Goal: Task Accomplishment & Management: Use online tool/utility

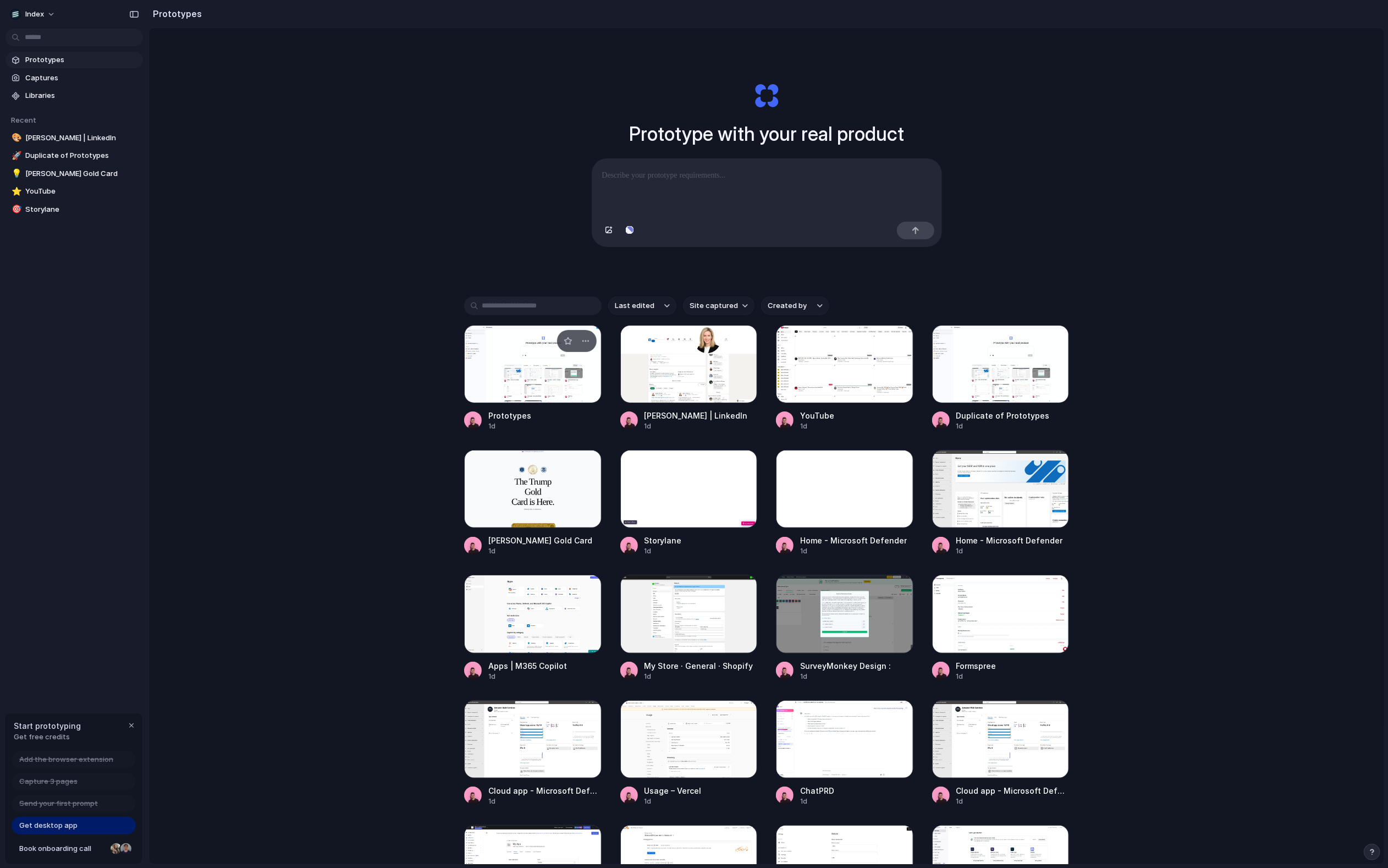
click at [508, 389] on div at bounding box center [533, 364] width 138 height 78
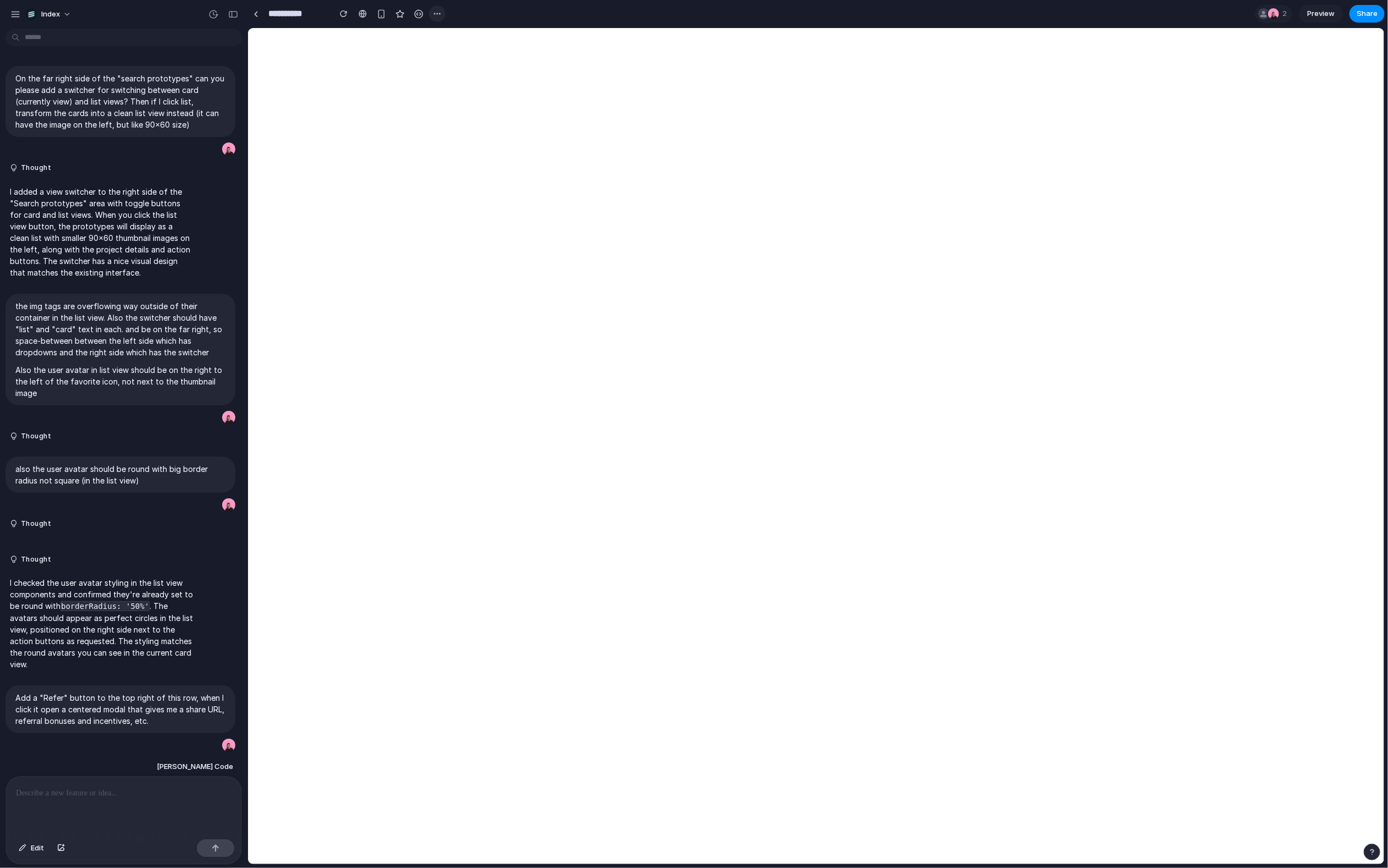
scroll to position [140, 0]
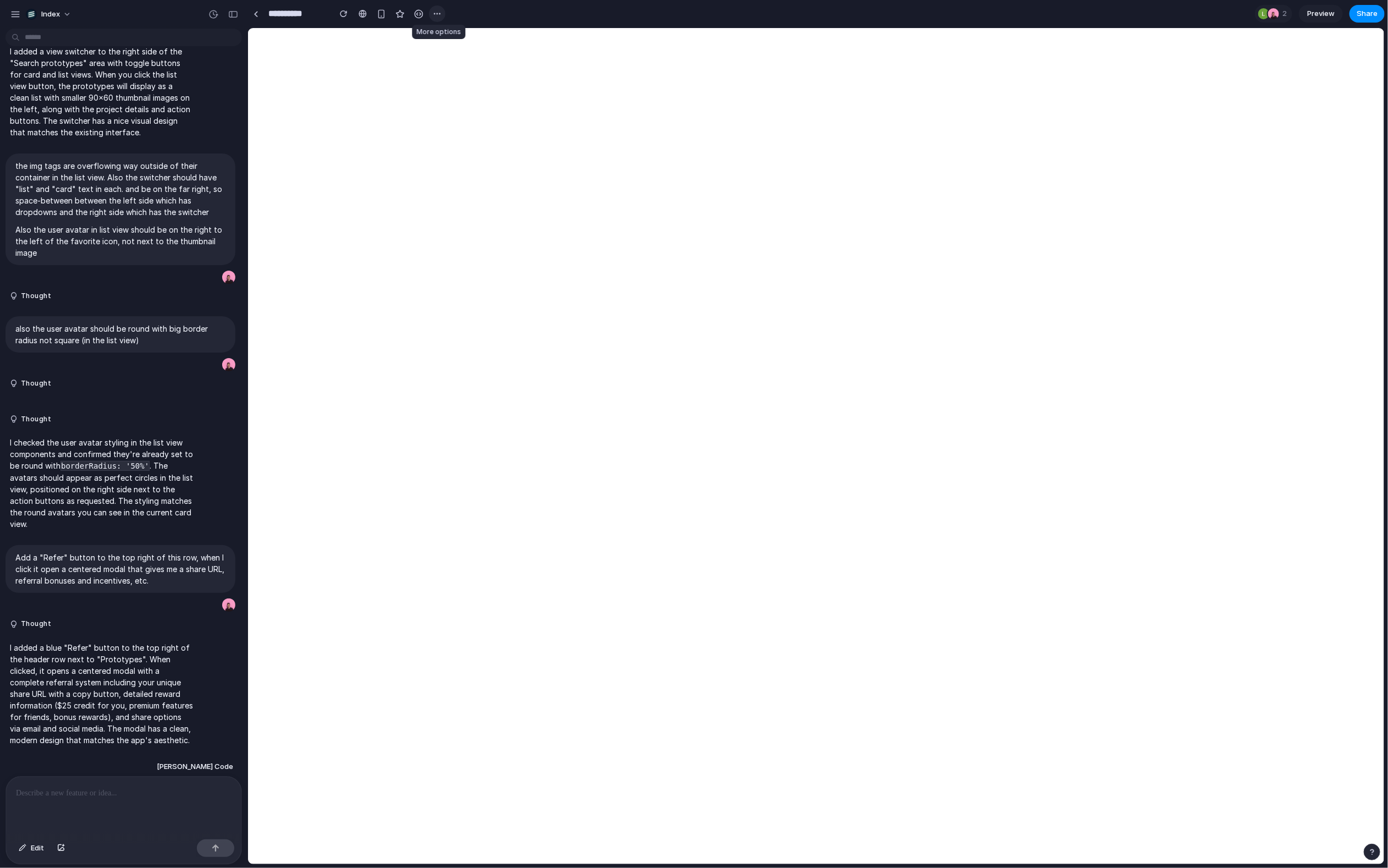
click at [441, 11] on div "button" at bounding box center [437, 14] width 9 height 9
click at [452, 39] on span "Duplicate" at bounding box center [465, 38] width 33 height 11
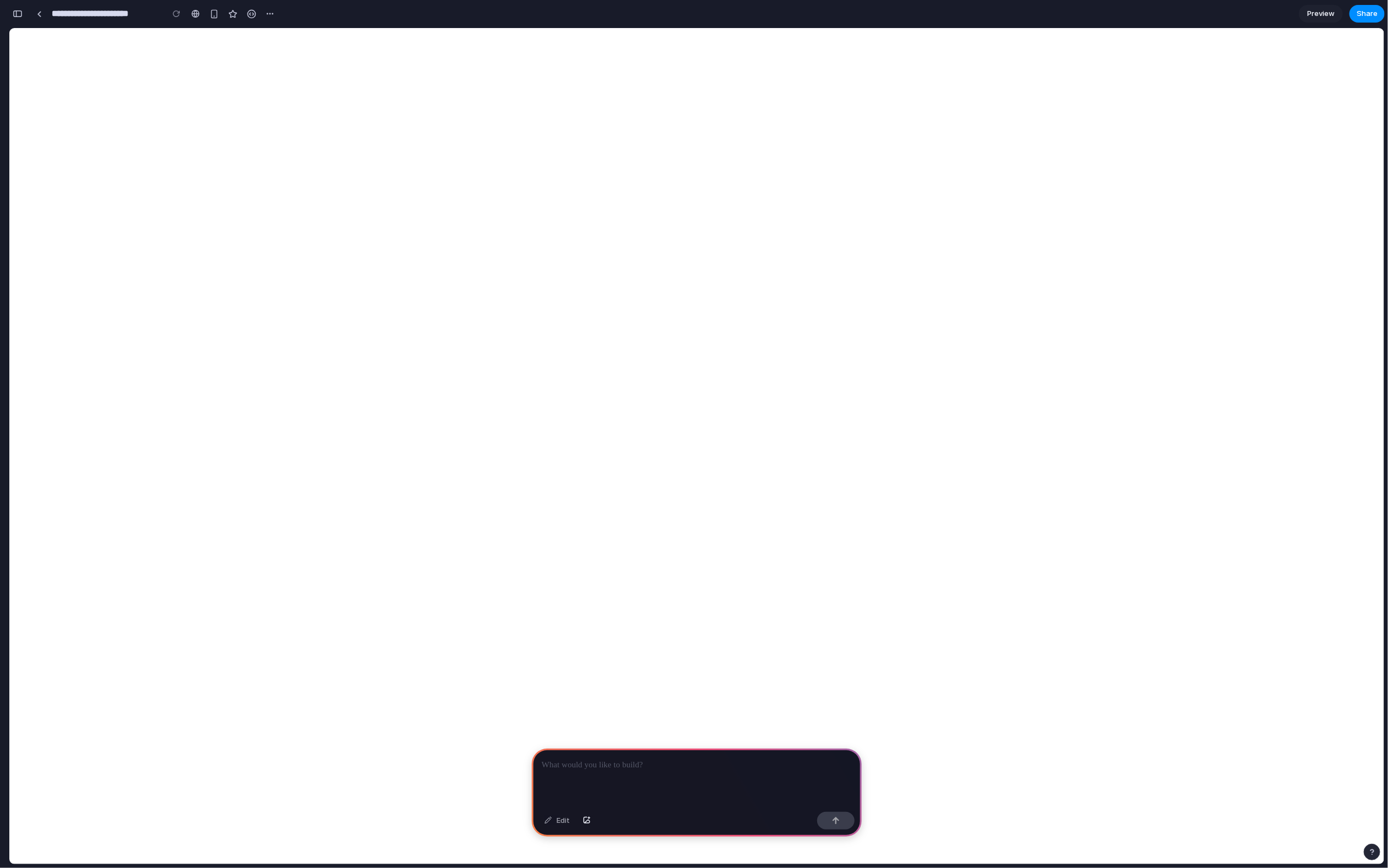
click at [572, 769] on p at bounding box center [697, 765] width 310 height 13
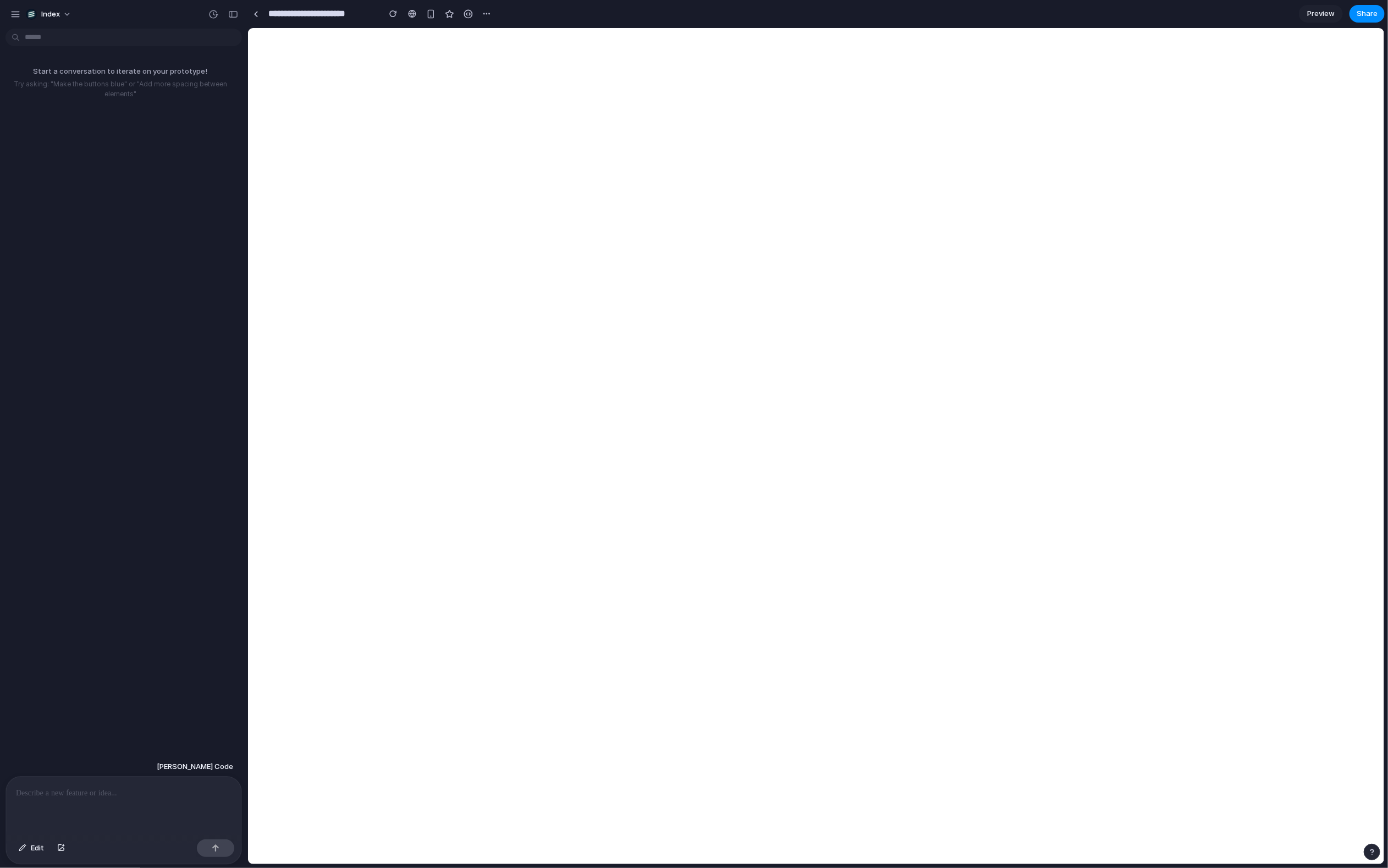
click at [79, 802] on div at bounding box center [123, 805] width 236 height 58
click at [82, 793] on p at bounding box center [123, 793] width 216 height 13
click at [82, 788] on p at bounding box center [123, 793] width 216 height 13
click at [125, 779] on p "**********" at bounding box center [123, 786] width 216 height 26
click at [125, 802] on div "**********" at bounding box center [123, 799] width 236 height 72
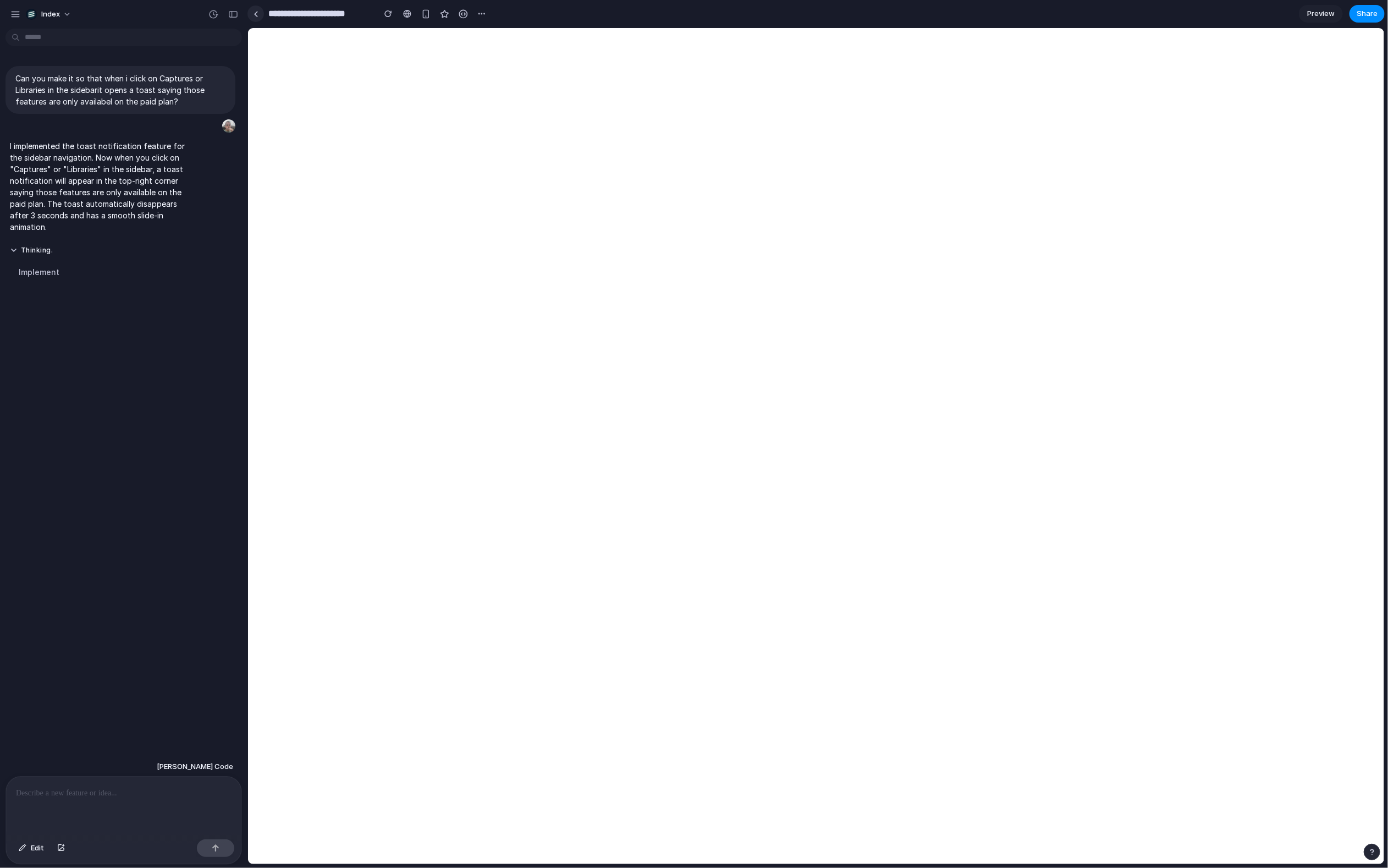
click at [259, 14] on link at bounding box center [256, 14] width 16 height 16
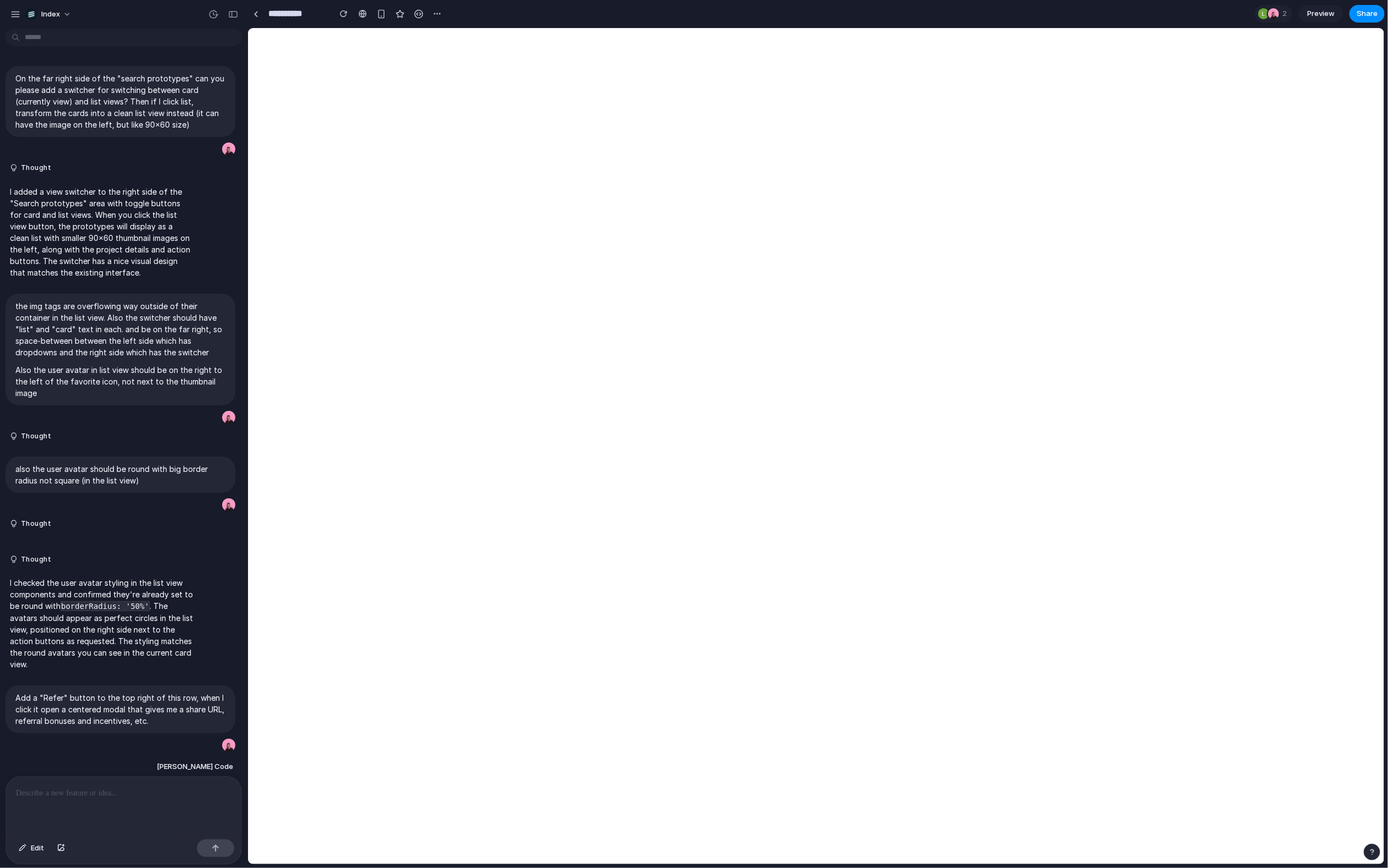
scroll to position [140, 0]
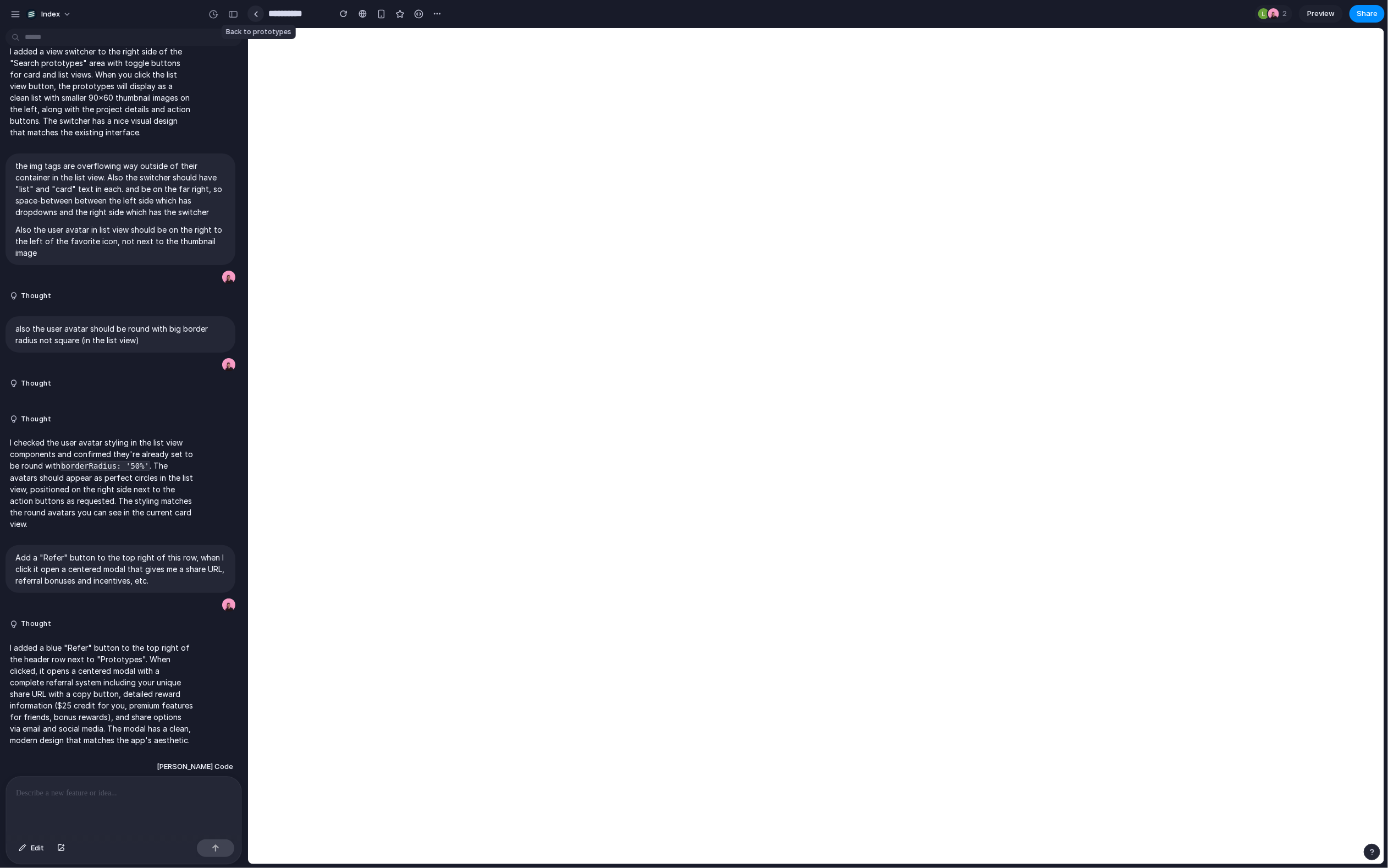
click at [257, 16] on link at bounding box center [256, 14] width 16 height 16
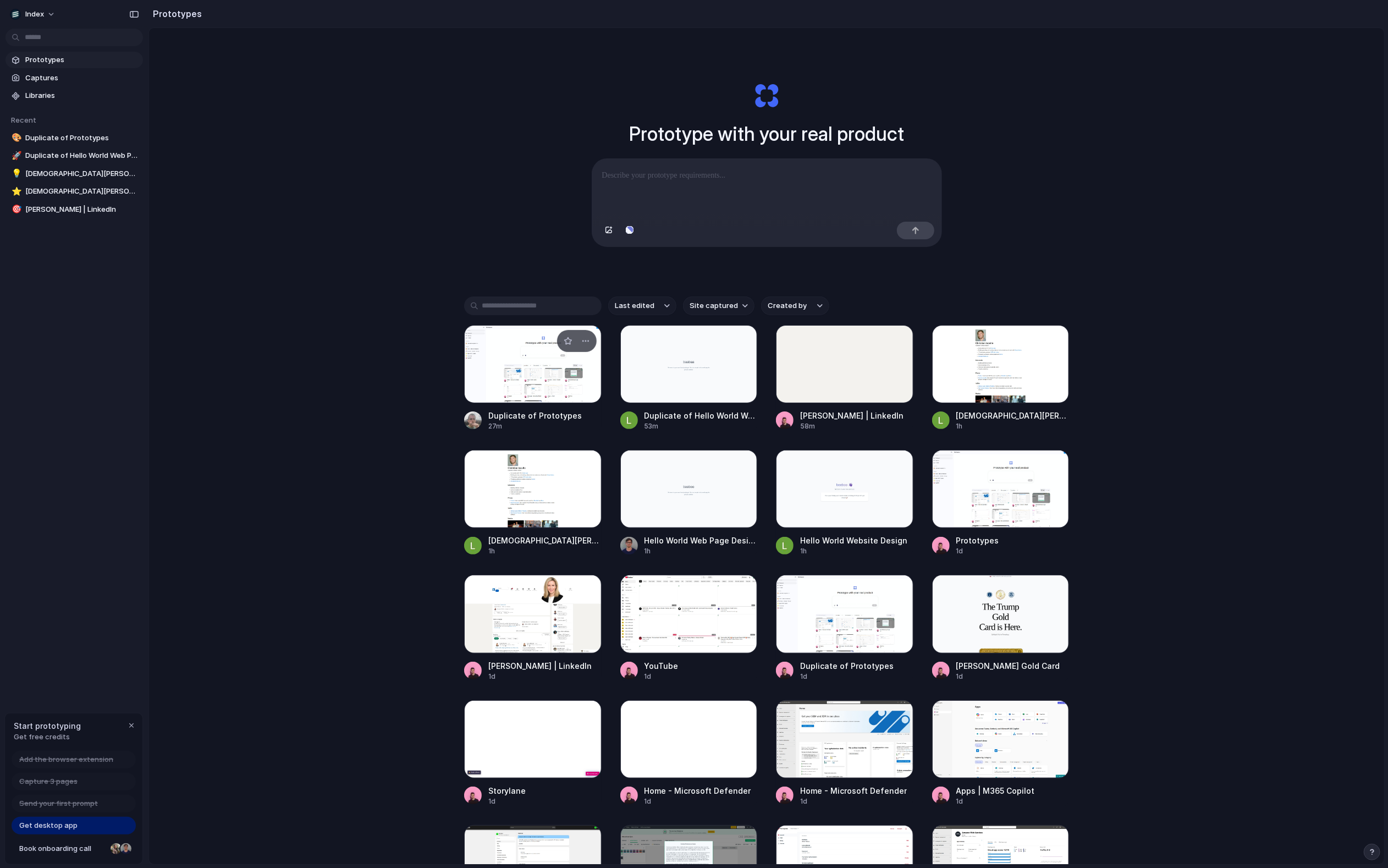
click at [530, 381] on div at bounding box center [533, 364] width 138 height 78
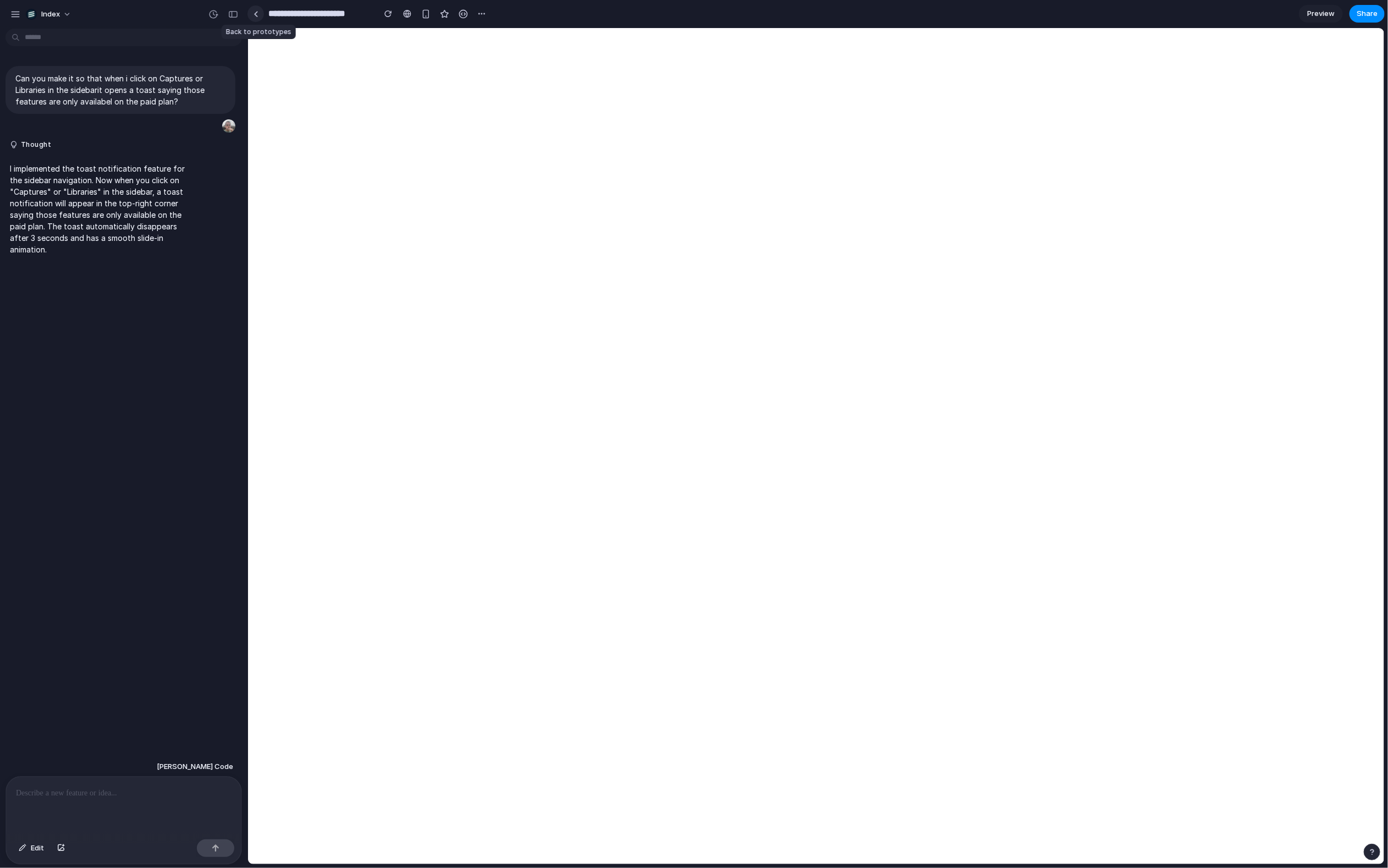
click at [257, 10] on link at bounding box center [256, 14] width 16 height 16
